Goal: Task Accomplishment & Management: Manage account settings

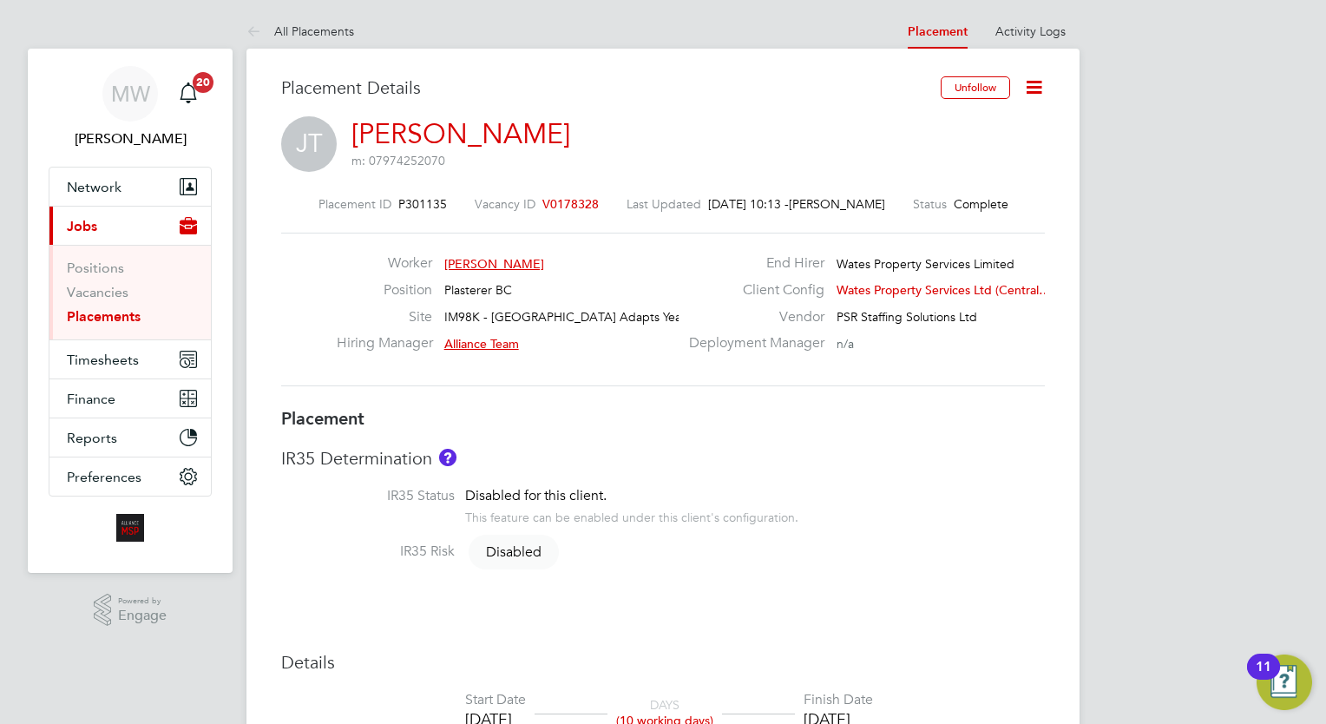
click at [132, 314] on link "Placements" at bounding box center [104, 316] width 74 height 16
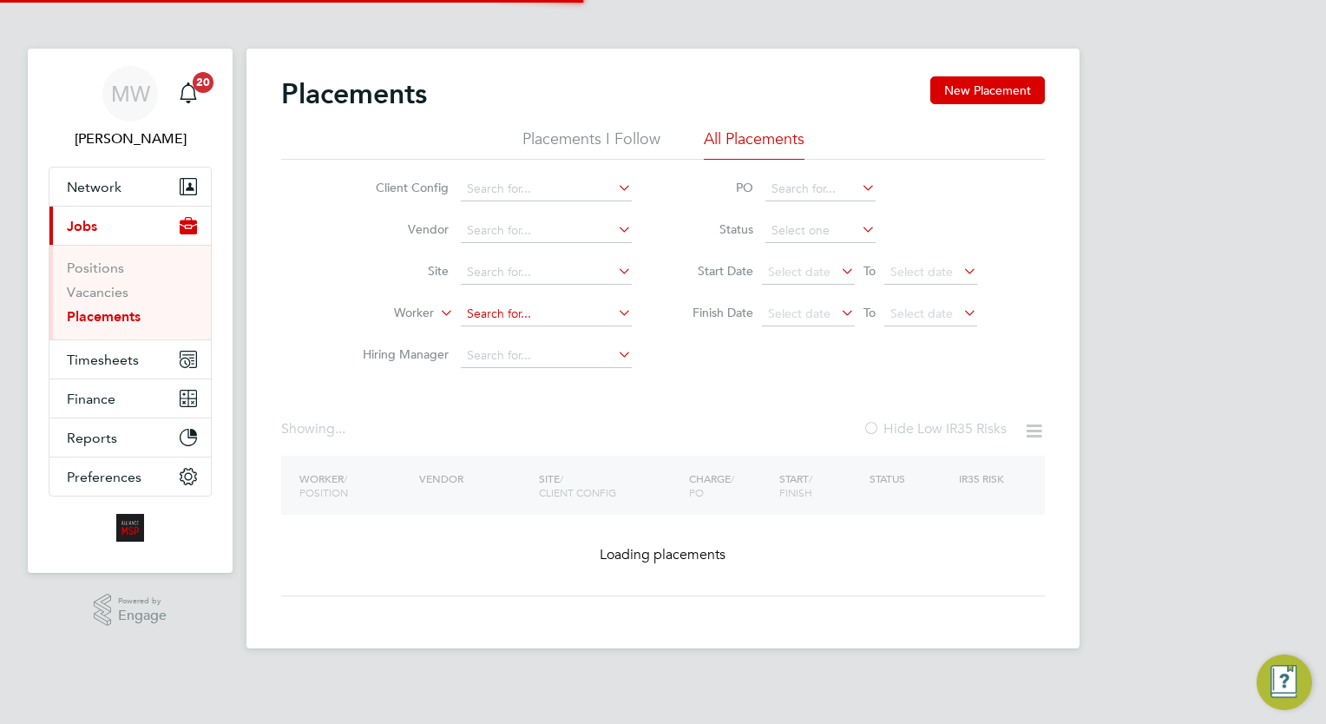
click at [517, 307] on input at bounding box center [546, 314] width 171 height 24
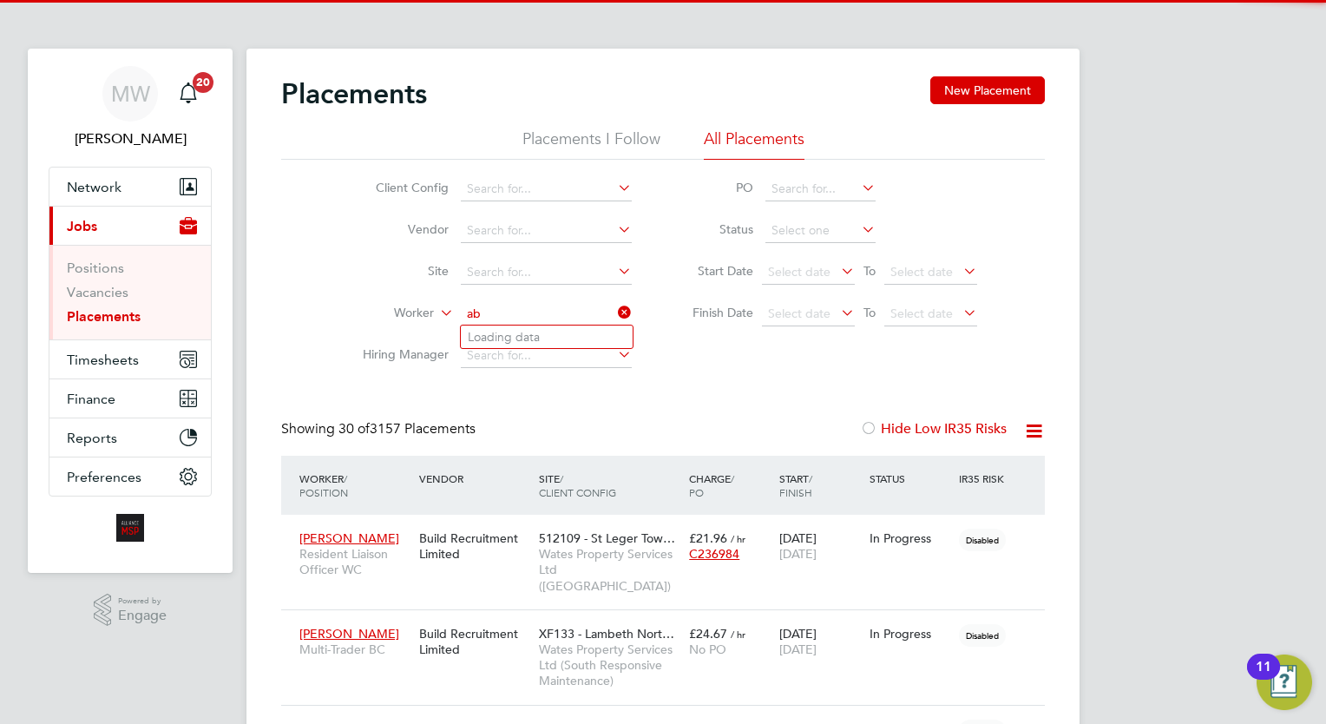
scroll to position [9, 9]
click at [554, 340] on li "Abiol a Folarin" at bounding box center [547, 337] width 172 height 23
type input "[PERSON_NAME]"
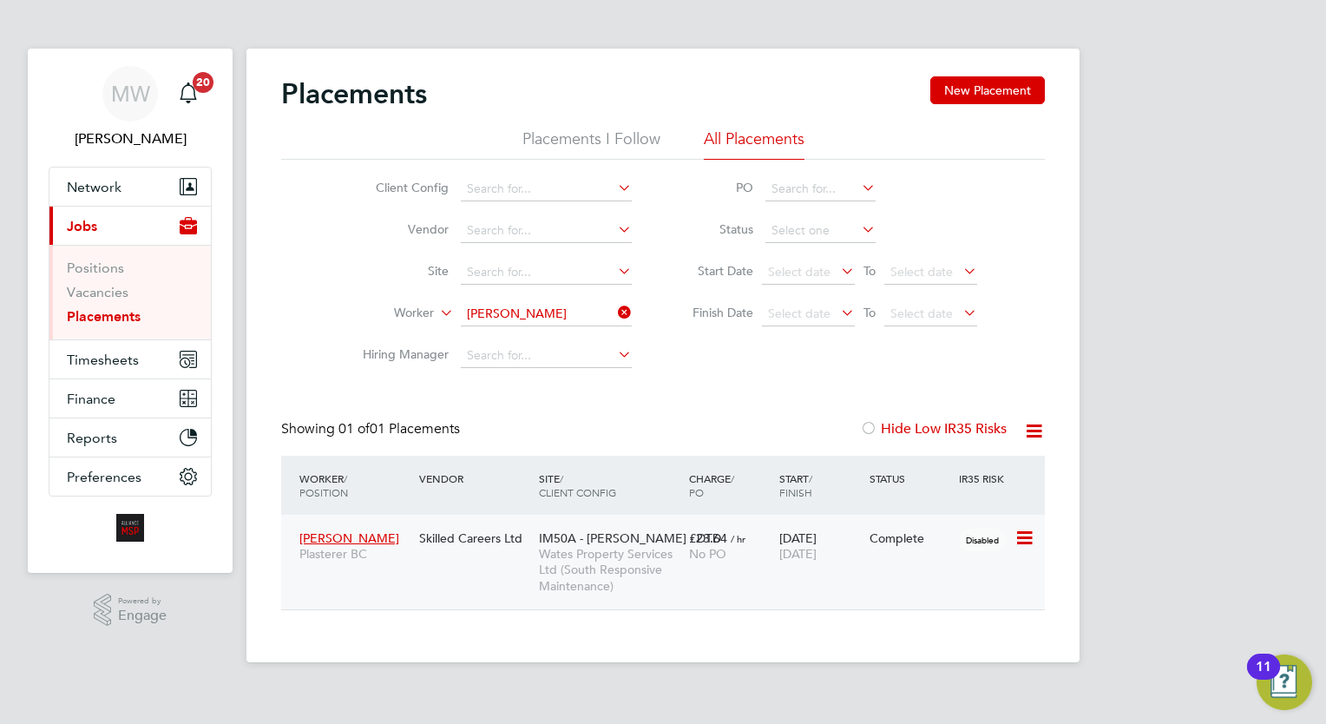
click at [773, 530] on div "£23.64 / hr No PO" at bounding box center [730, 546] width 90 height 49
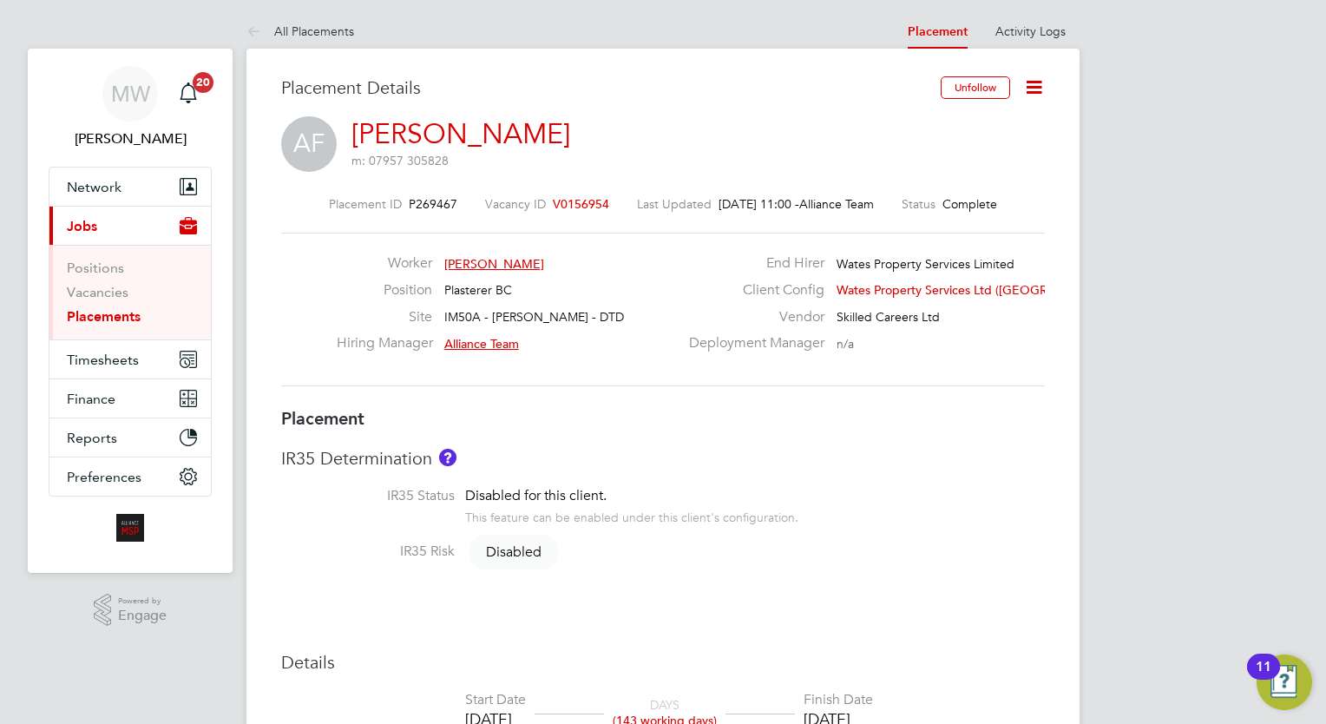
click at [1037, 93] on icon at bounding box center [1034, 87] width 22 height 22
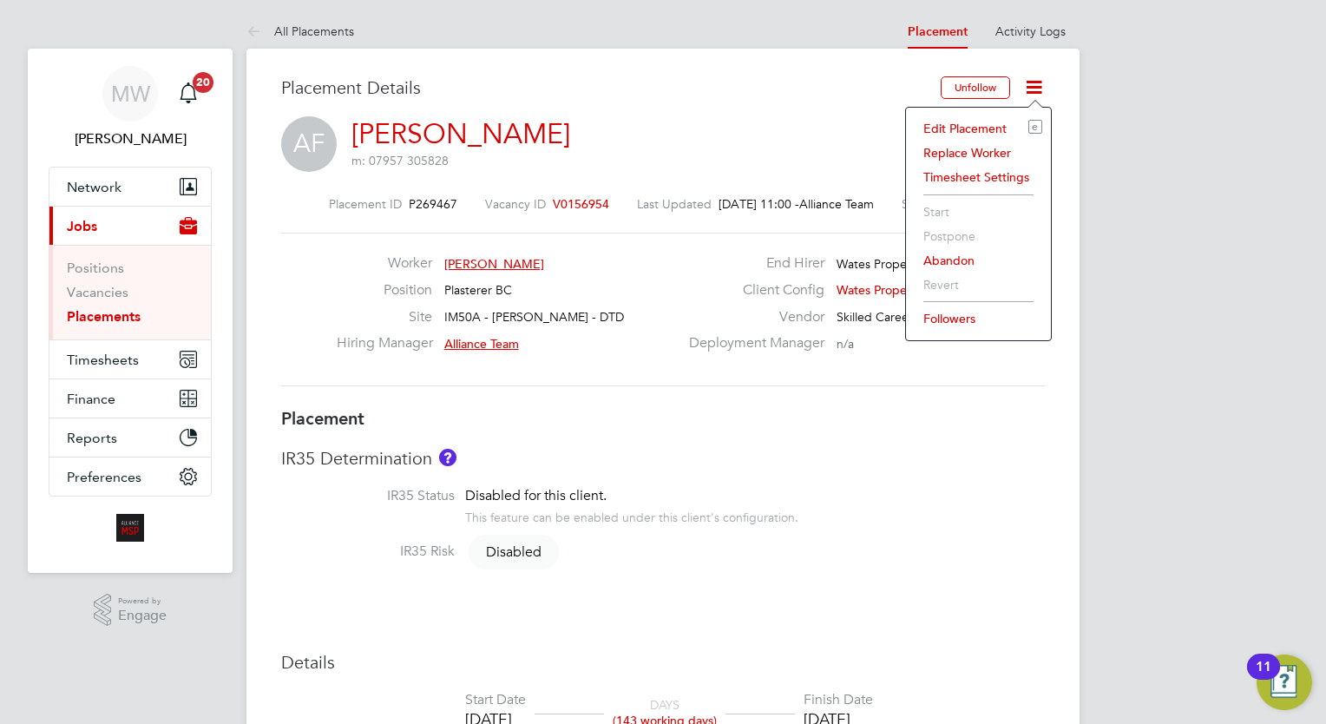
click at [978, 127] on li "Edit Placement e" at bounding box center [979, 128] width 128 height 24
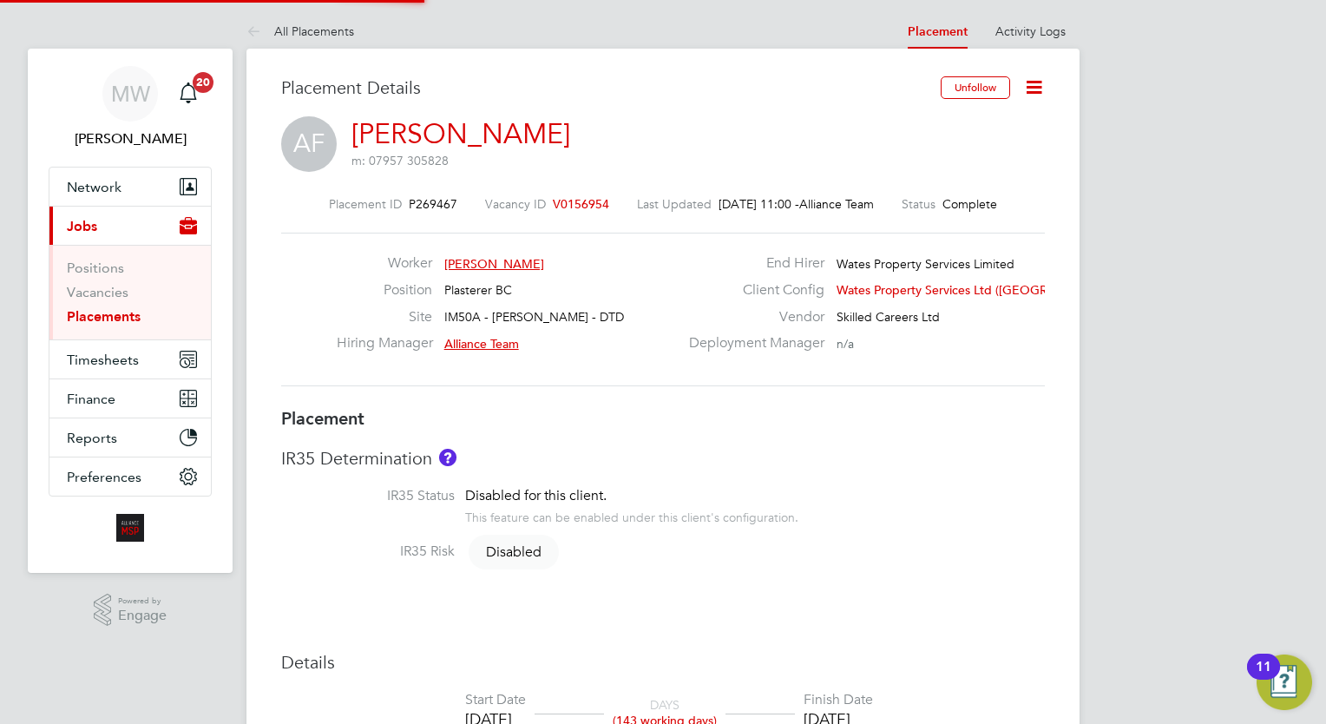
type input "Alliance Team"
type input "[DATE]"
type input "08:00"
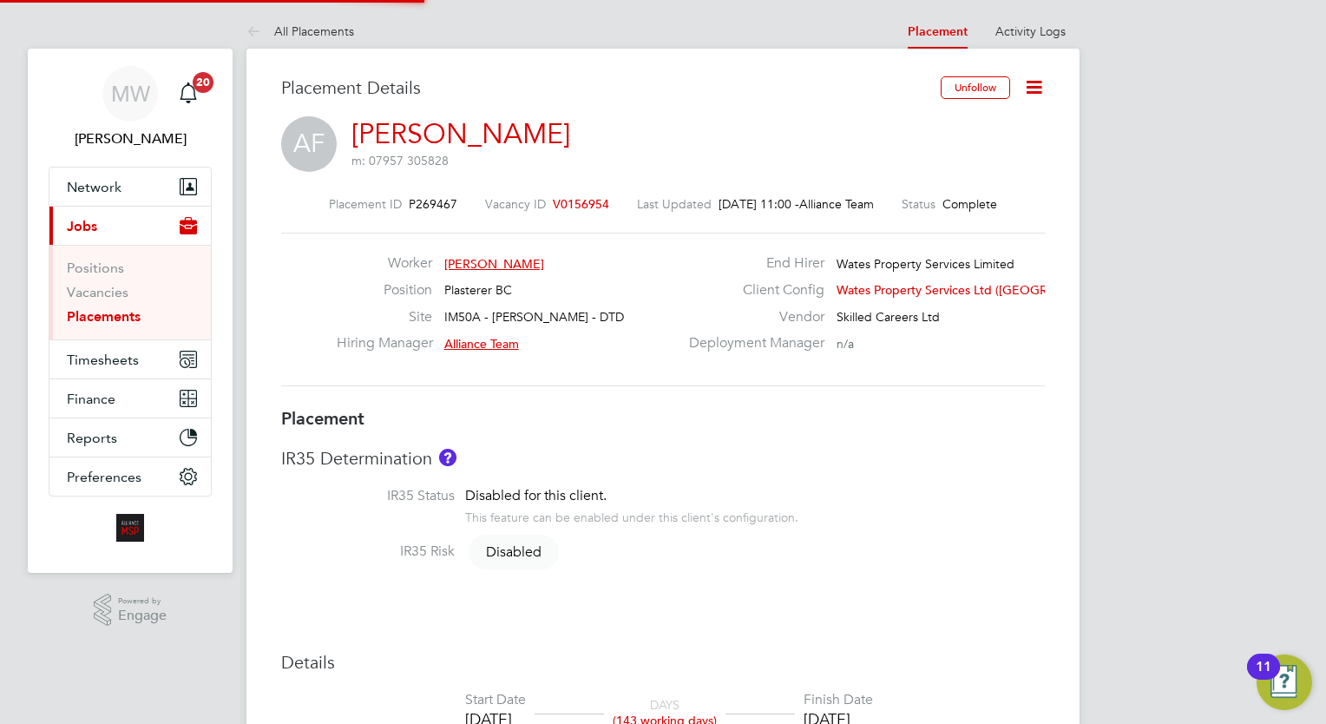
type input "17:00"
type input "07411"
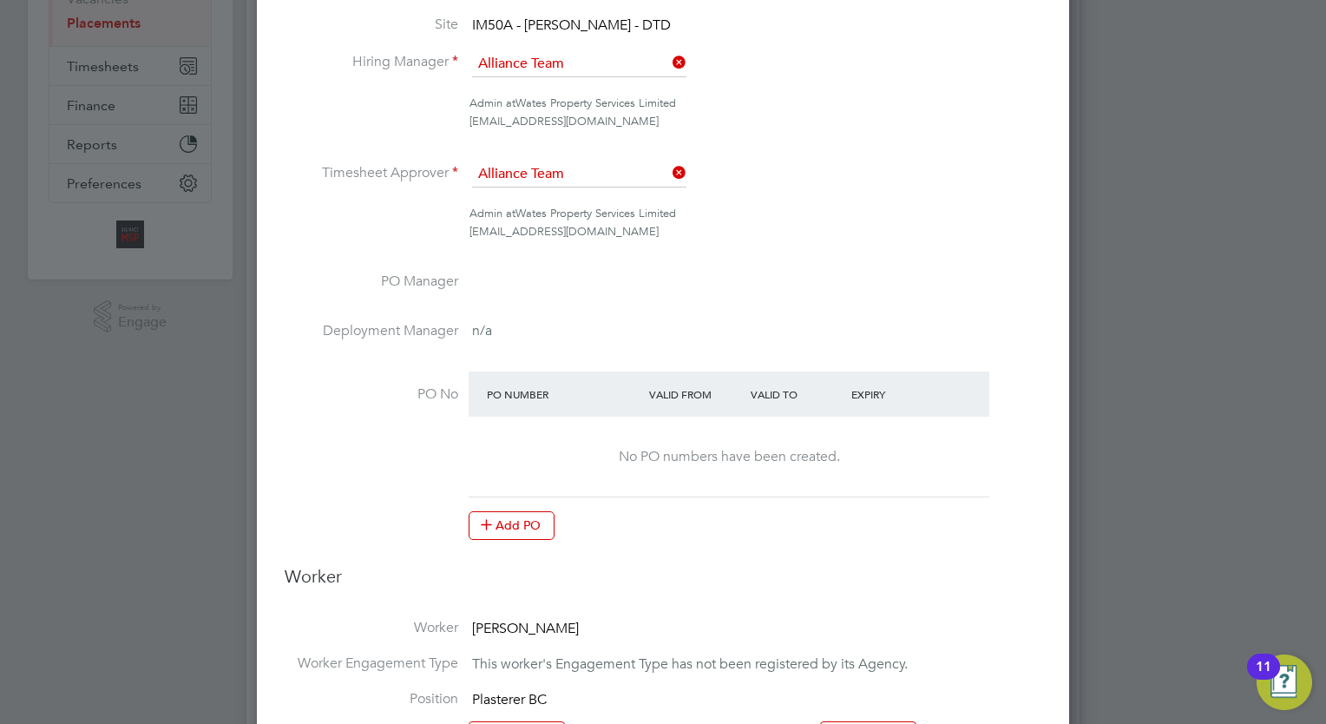
scroll to position [434, 0]
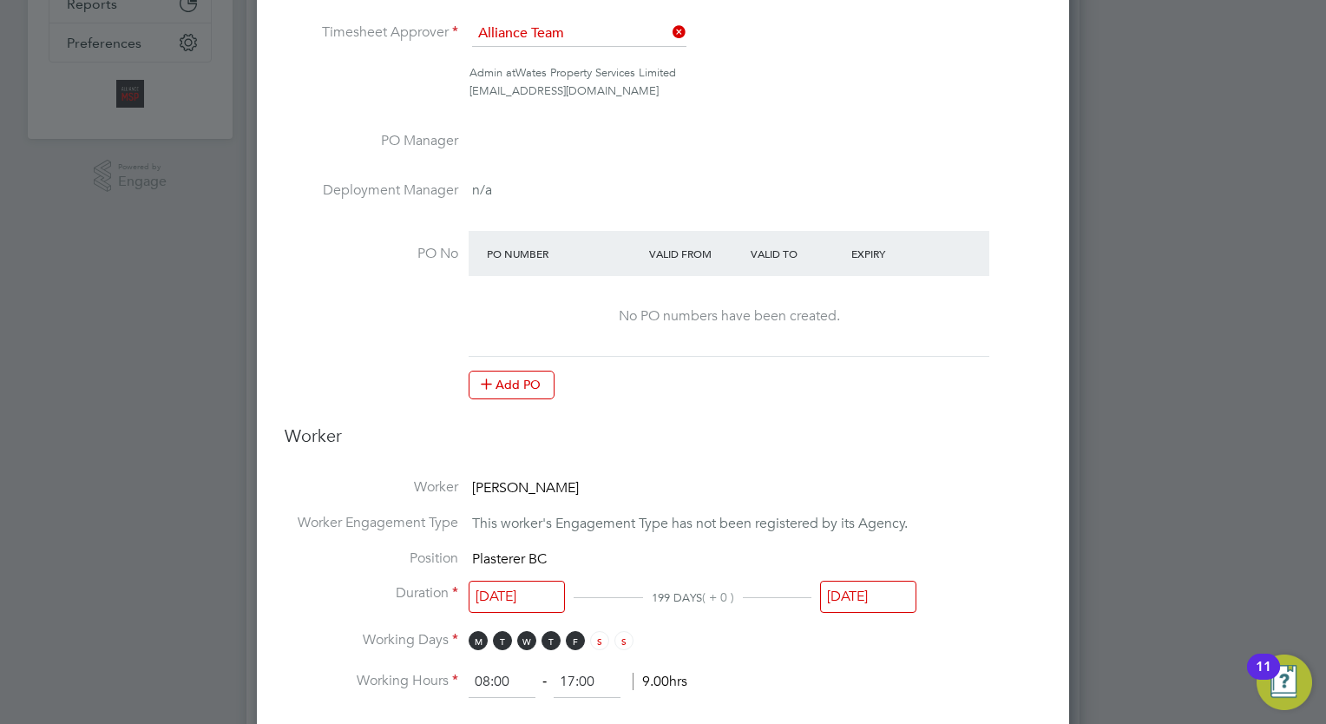
click at [877, 596] on input "[DATE]" at bounding box center [868, 597] width 96 height 32
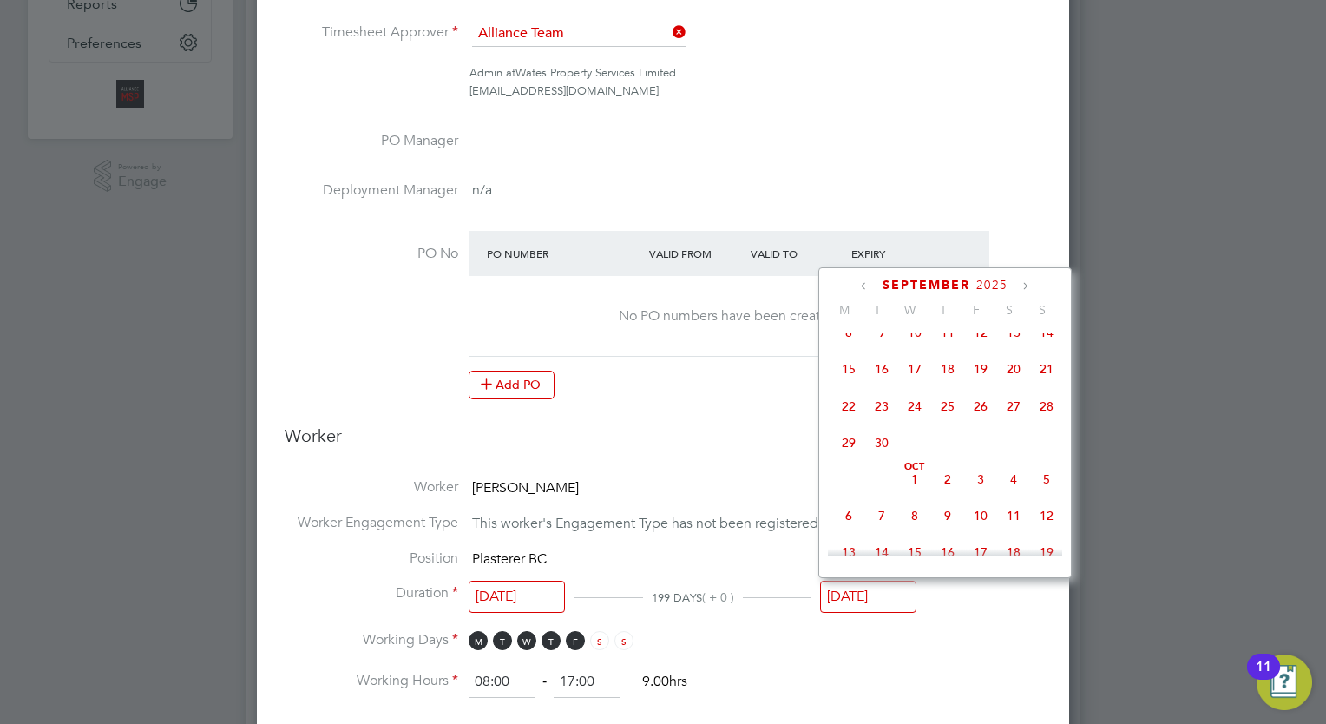
scroll to position [853, 0]
click at [879, 429] on span "30" at bounding box center [881, 412] width 33 height 33
type input "30 Sep 2025"
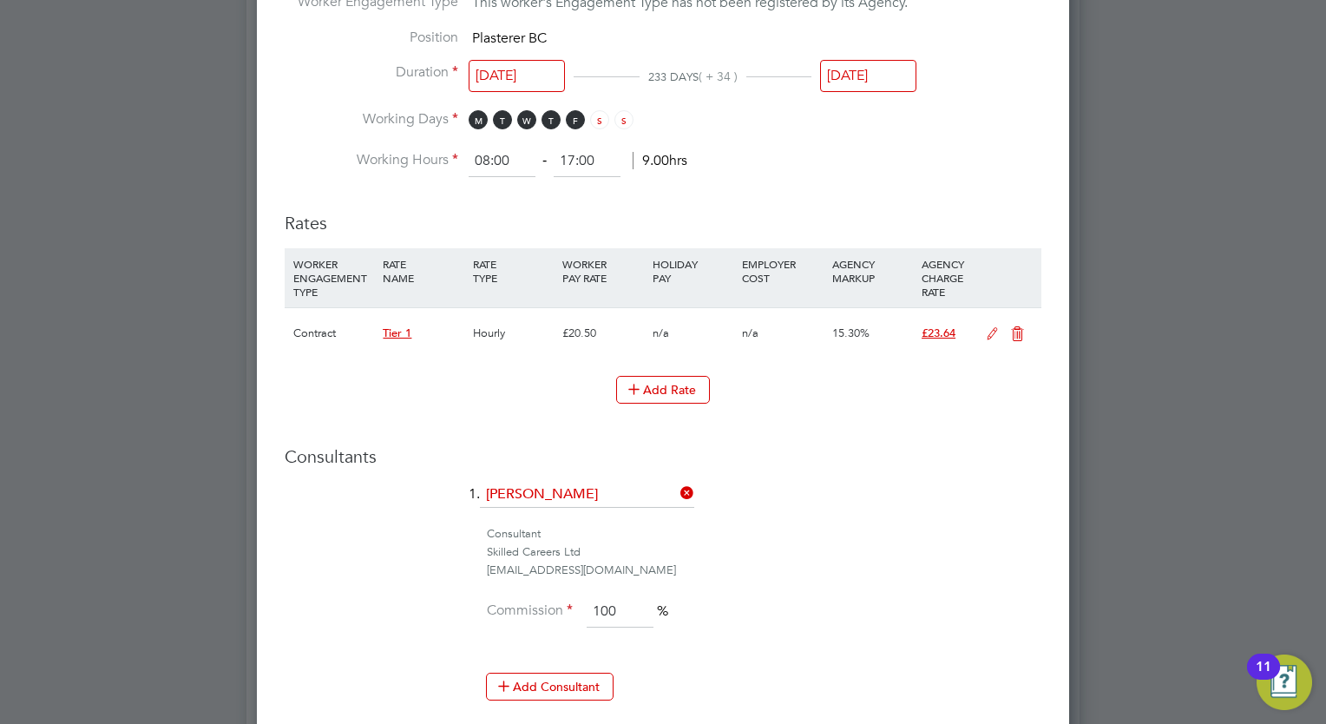
scroll to position [1389, 0]
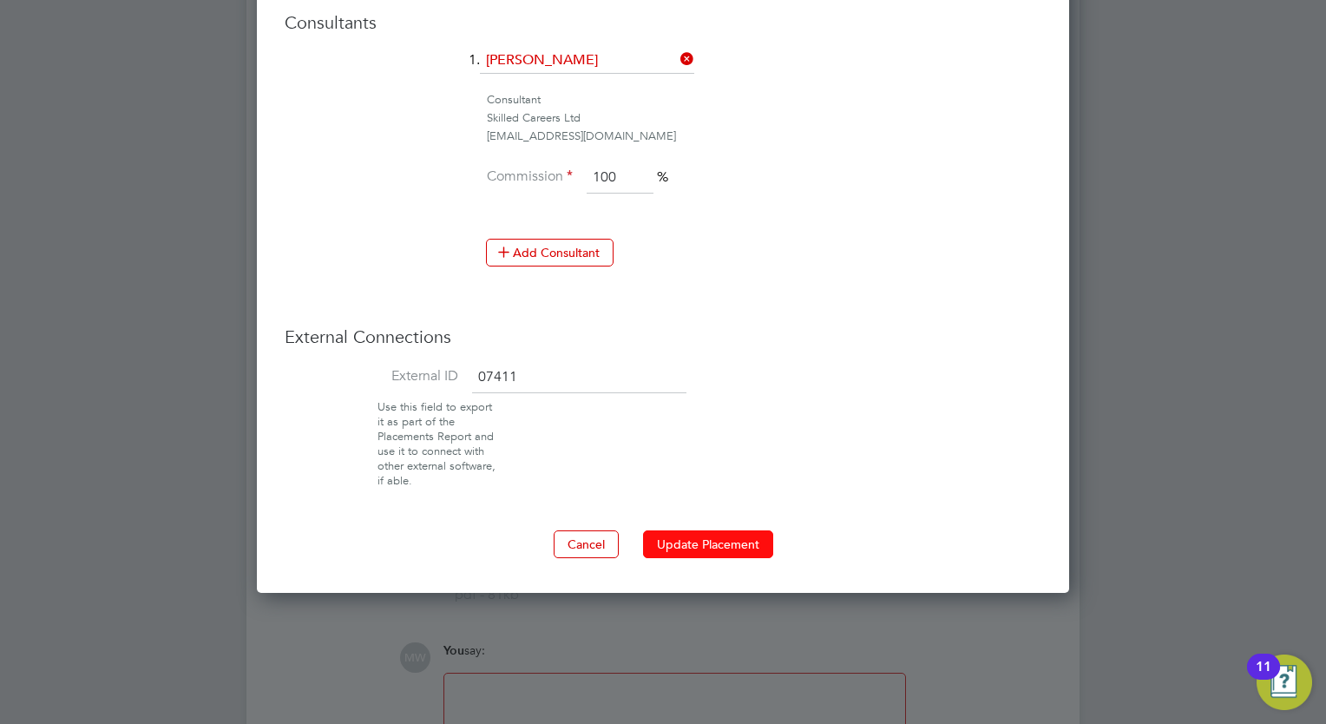
click at [753, 530] on button "Update Placement" at bounding box center [708, 544] width 130 height 28
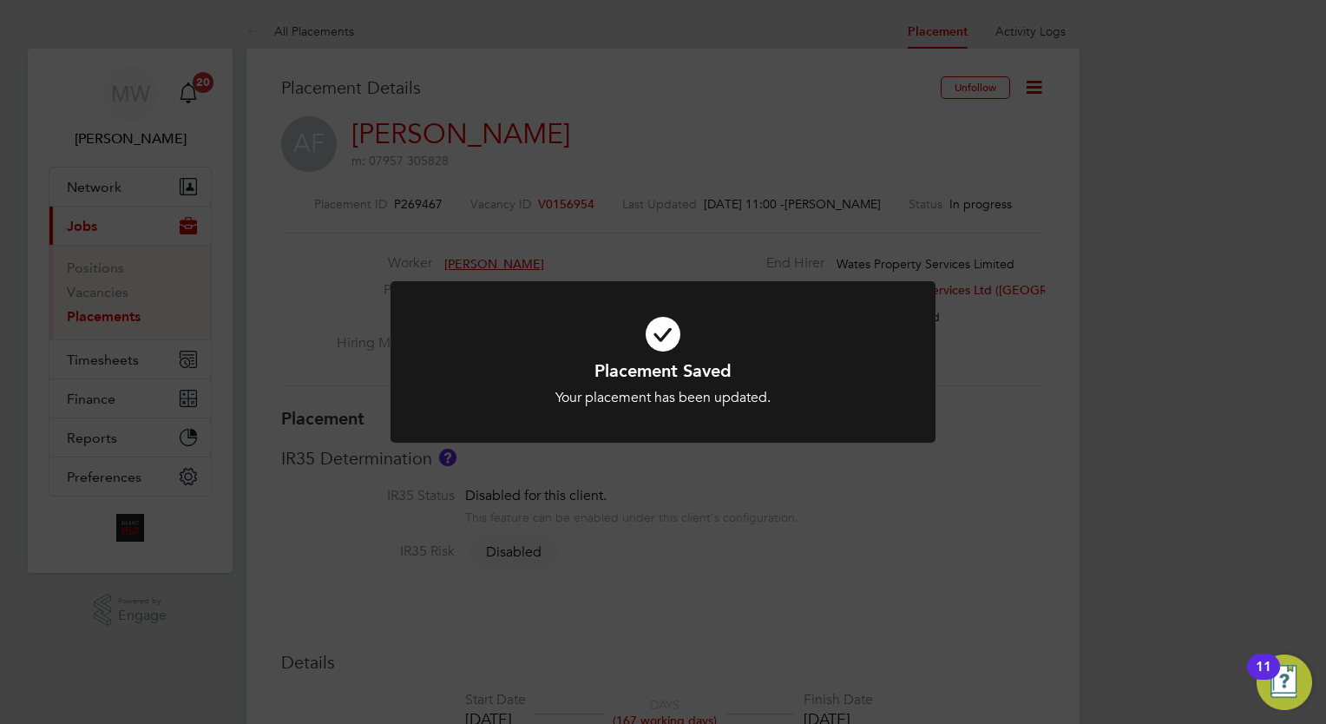
scroll to position [51, 122]
click at [434, 267] on div "Placement Saved Your placement has been updated. Cancel Okay" at bounding box center [663, 362] width 1326 height 724
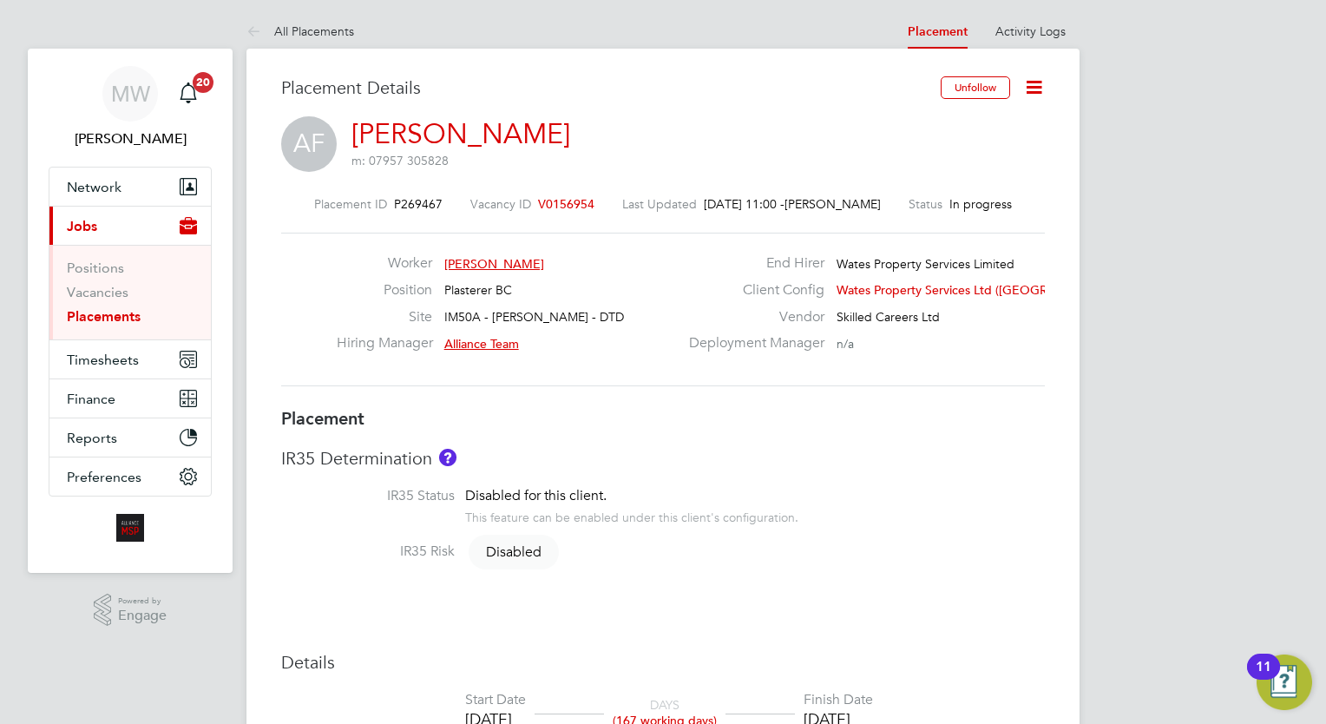
click at [118, 308] on div "Placement Saved Your placement has been updated. Cancel Okay" at bounding box center [663, 362] width 1326 height 724
click at [115, 312] on link "Placements" at bounding box center [104, 316] width 74 height 16
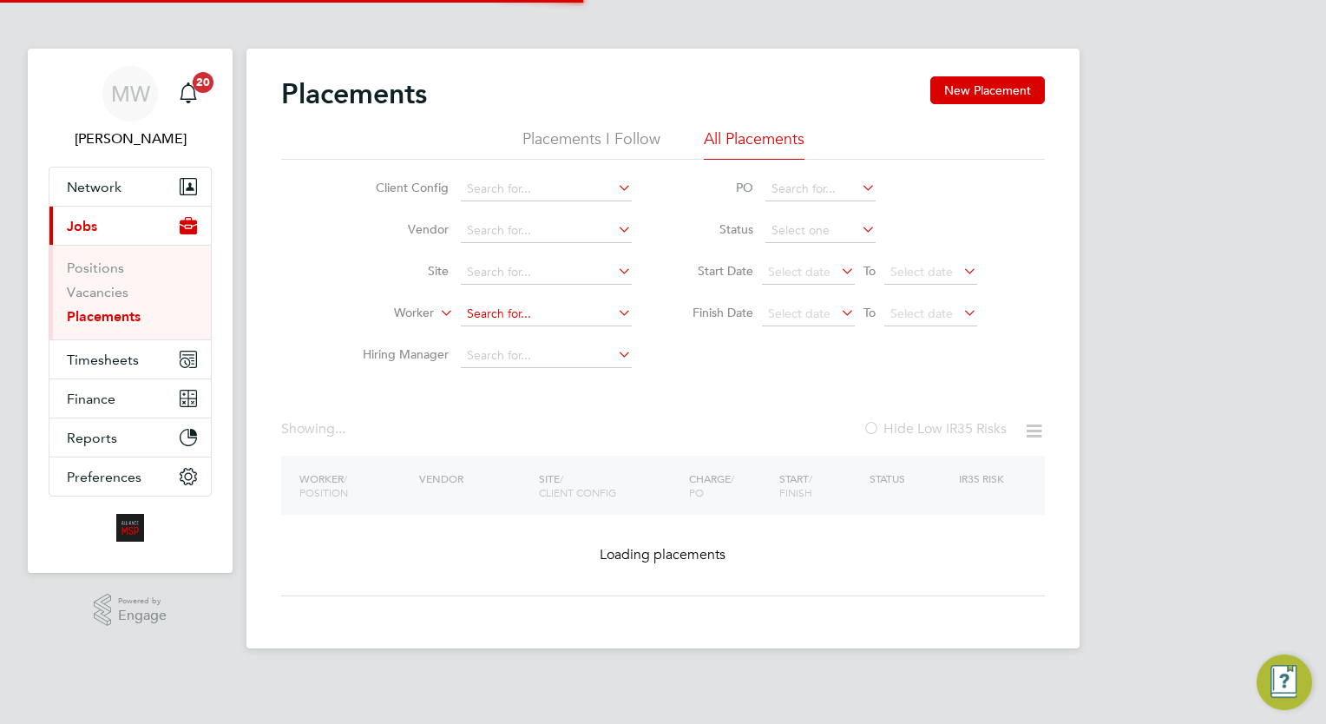
click at [528, 310] on input at bounding box center [546, 314] width 171 height 24
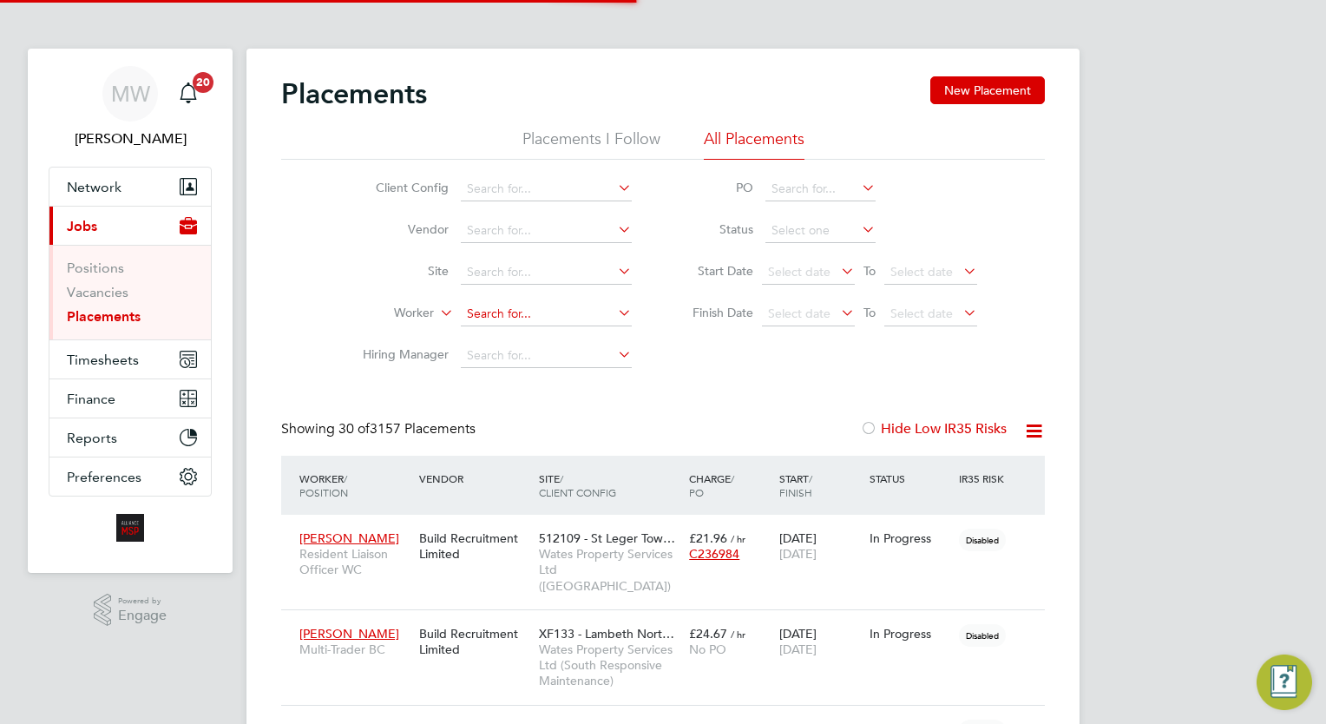
scroll to position [82, 151]
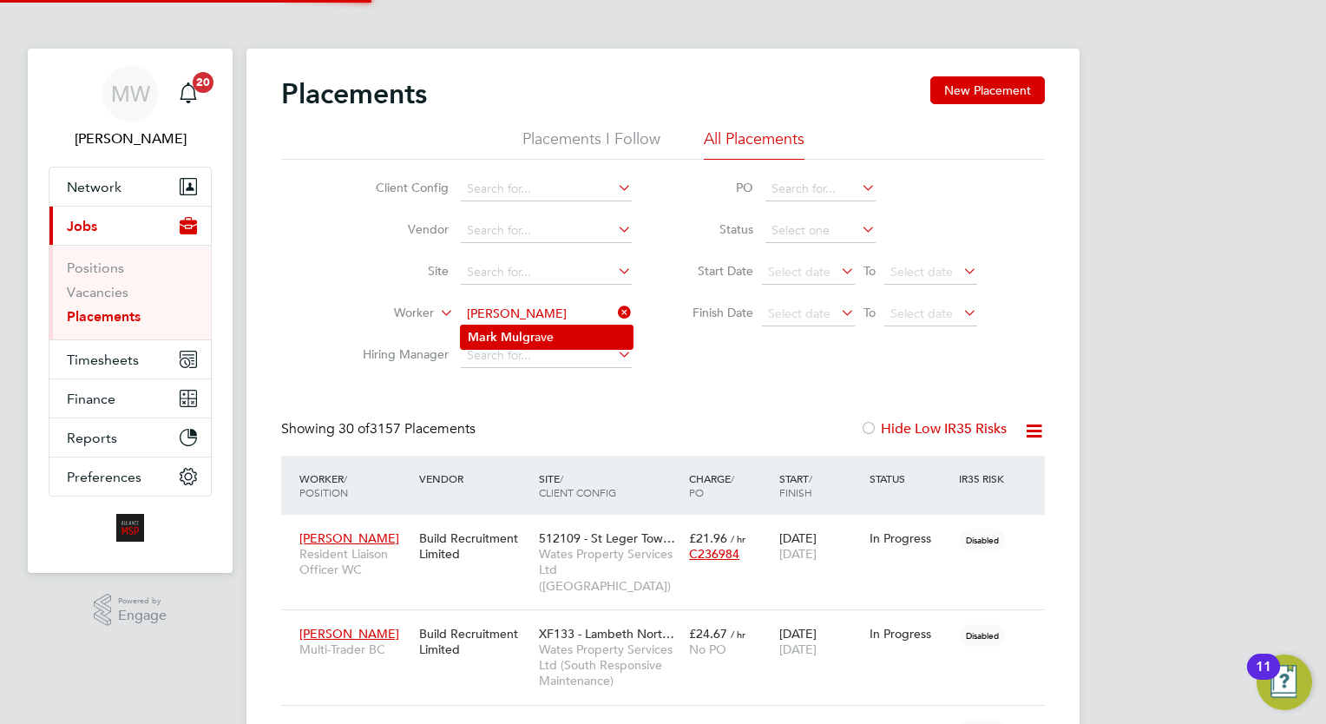
click at [560, 335] on li "Mark Mulgr ave" at bounding box center [547, 337] width 172 height 23
type input "Mark Mulgrave"
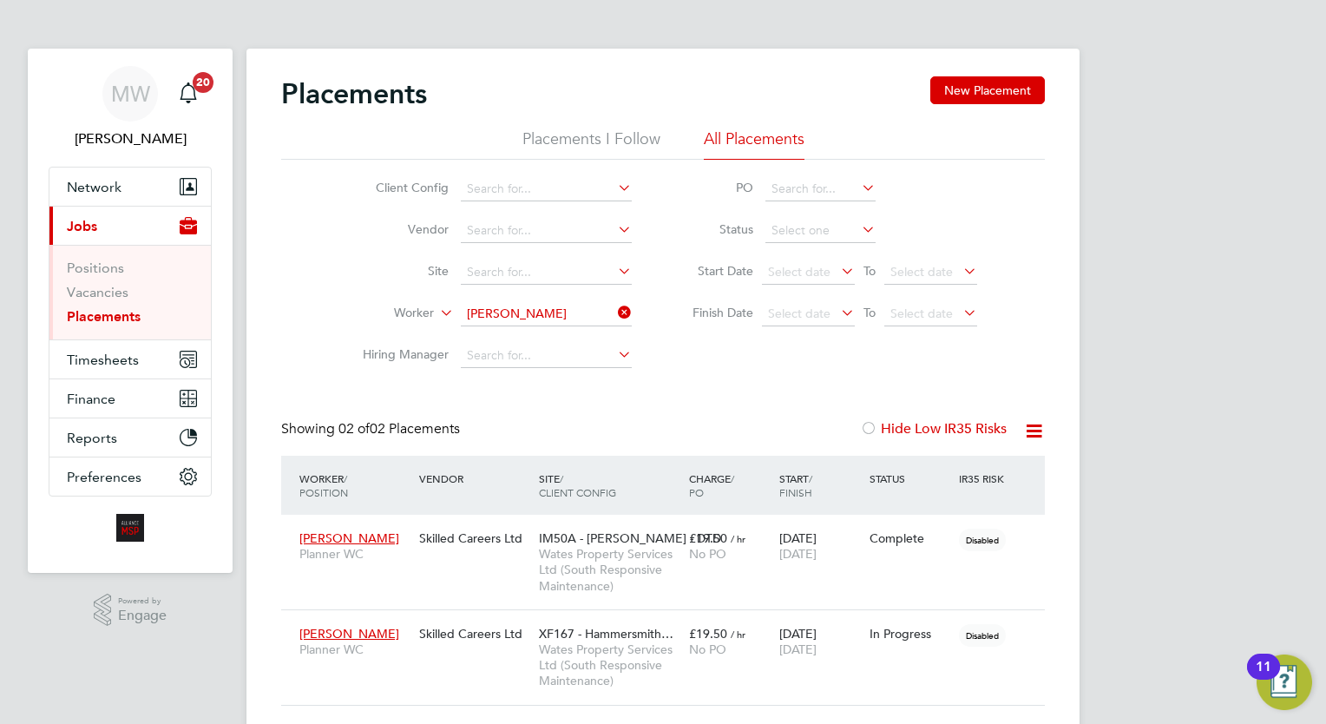
click at [982, 360] on div "Client Config Vendor Site Worker Mark Mulgrave Hiring Manager PO Status Start D…" at bounding box center [663, 268] width 764 height 217
